Goal: Information Seeking & Learning: Learn about a topic

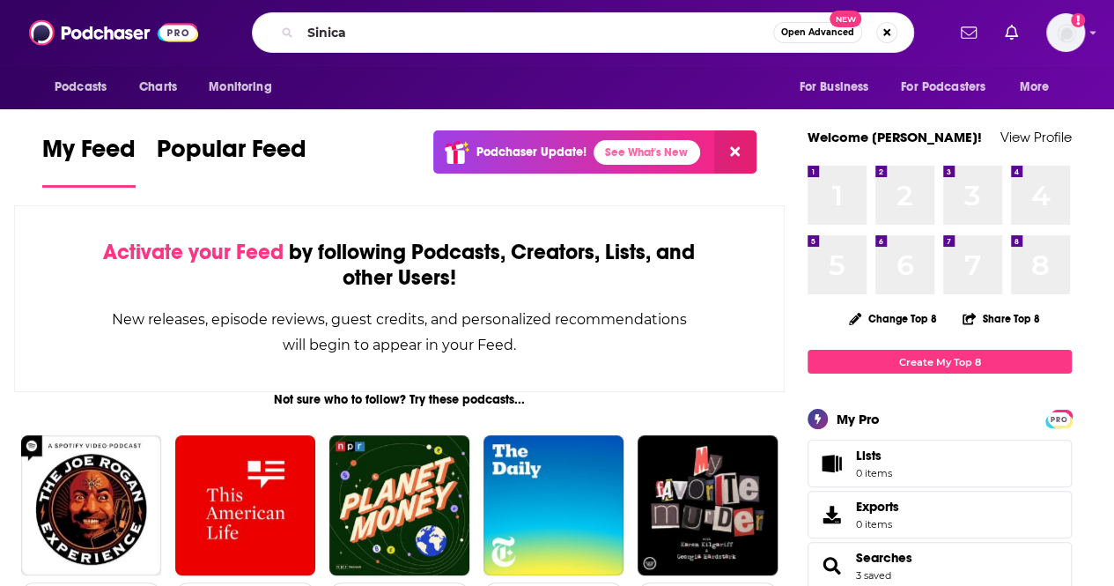
type input "Sinica"
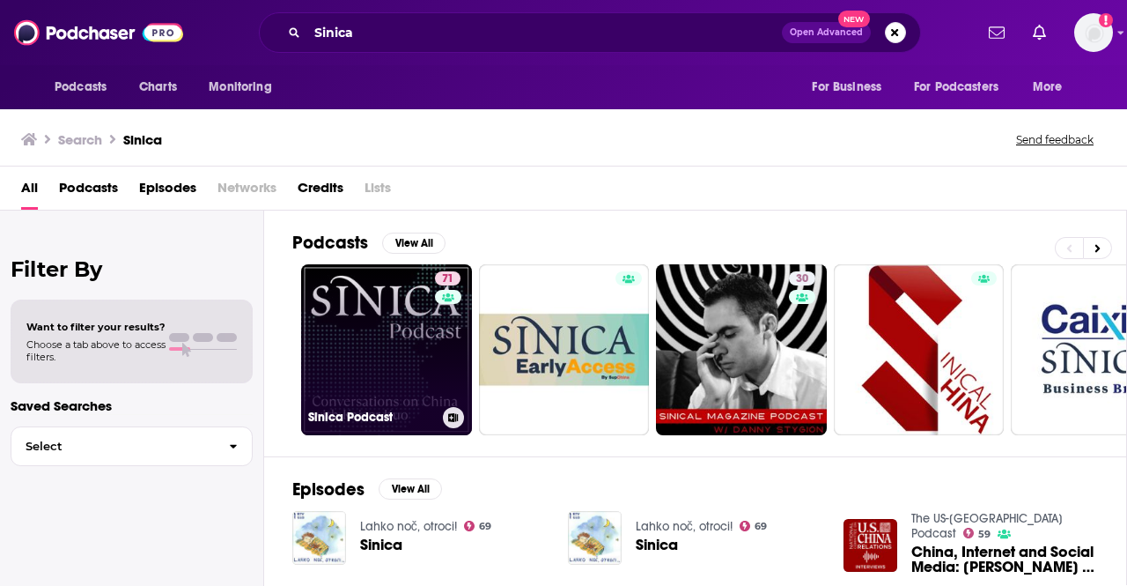
click at [390, 333] on link "71 Sinica Podcast" at bounding box center [386, 349] width 171 height 171
